Goal: Task Accomplishment & Management: Manage account settings

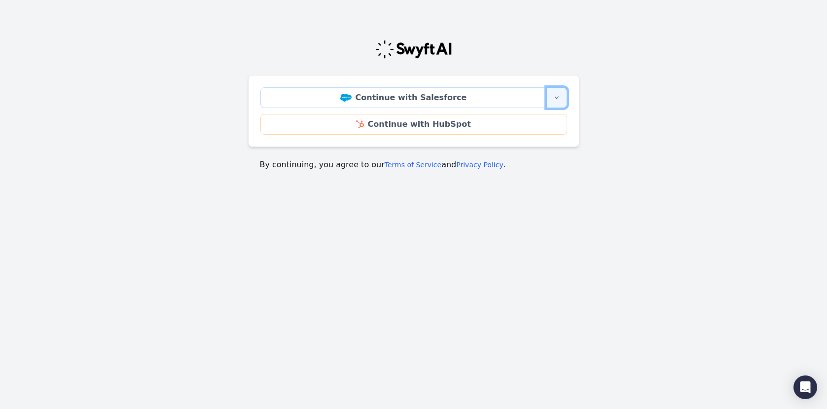
click at [565, 99] on button "More sign-in options" at bounding box center [556, 97] width 21 height 21
click at [562, 98] on button "More sign-in options" at bounding box center [556, 97] width 21 height 21
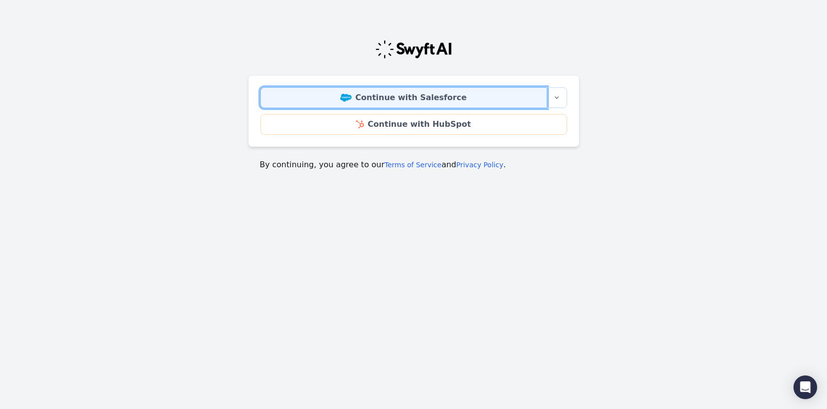
click at [390, 98] on link "Continue with Salesforce" at bounding box center [403, 97] width 286 height 21
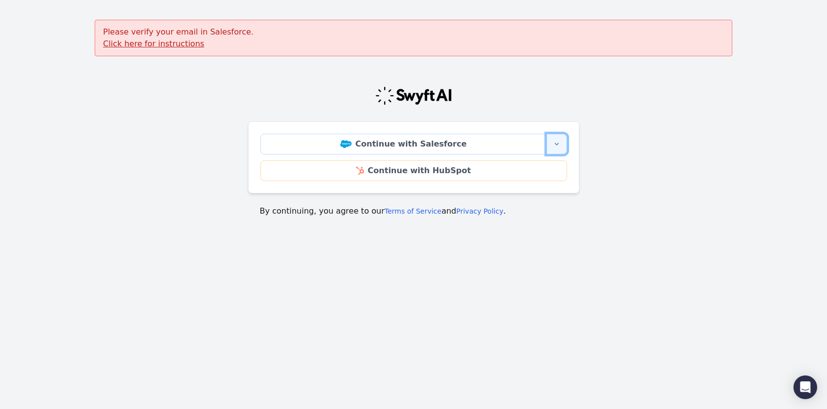
click at [555, 148] on button "More sign-in options" at bounding box center [556, 144] width 21 height 21
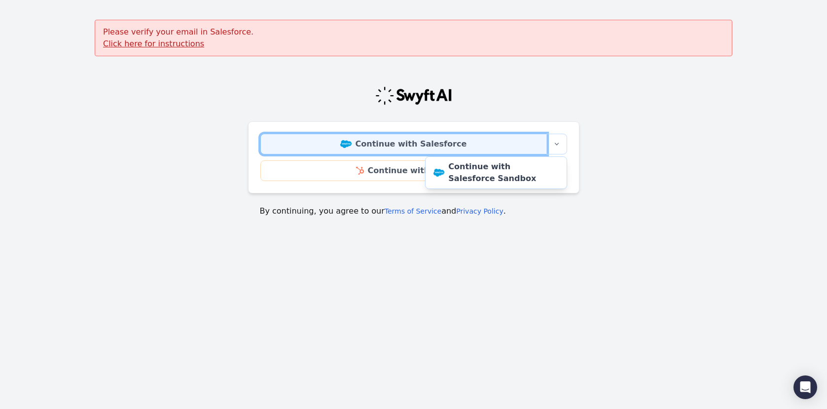
click at [404, 145] on link "Continue with Salesforce" at bounding box center [403, 144] width 286 height 21
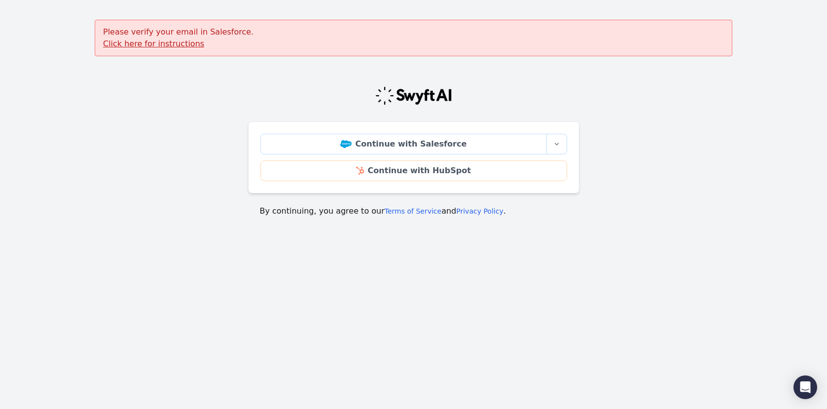
click at [172, 50] on div "Please verify your email in Salesforce. Click here for instructions" at bounding box center [413, 38] width 637 height 36
click at [172, 48] on u "Click here for instructions" at bounding box center [153, 43] width 101 height 9
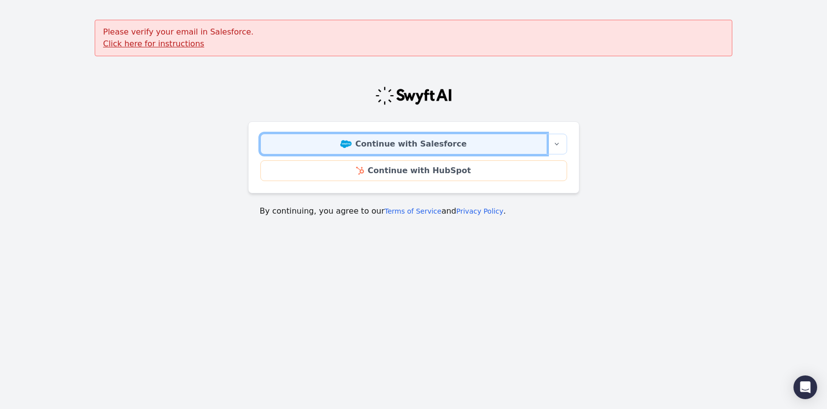
click at [426, 142] on link "Continue with Salesforce" at bounding box center [403, 144] width 286 height 21
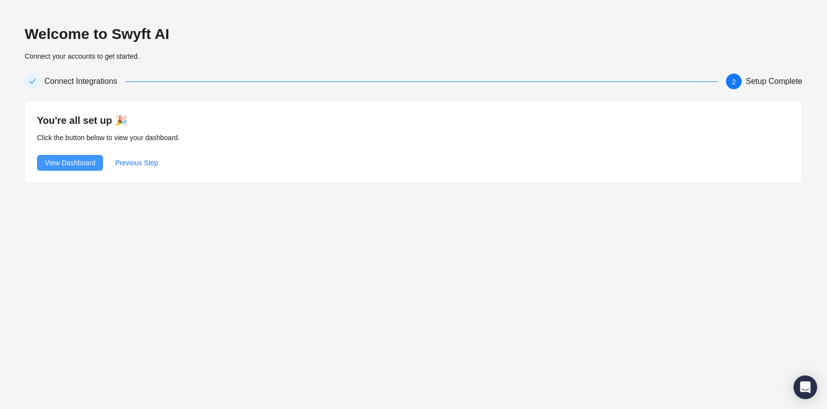
click at [74, 164] on span "View Dashboard" at bounding box center [70, 162] width 50 height 11
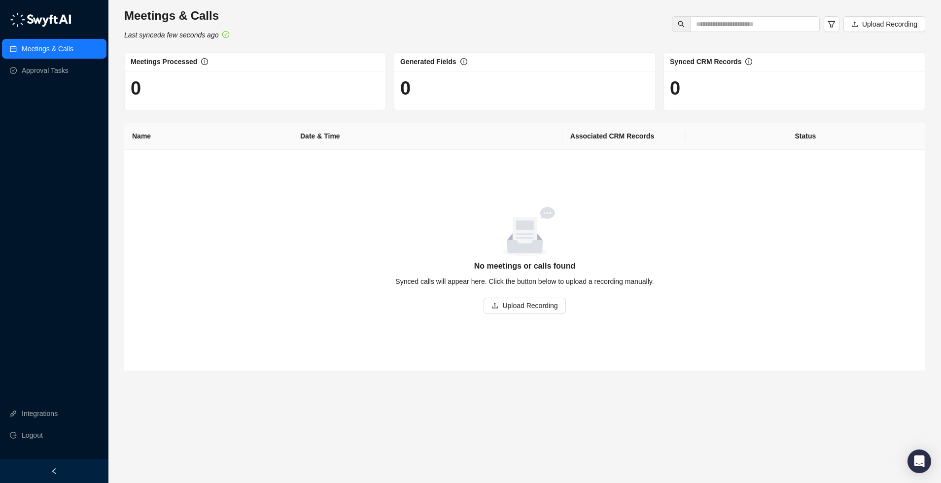
click at [52, 18] on img at bounding box center [41, 19] width 62 height 15
